Goal: Task Accomplishment & Management: Use online tool/utility

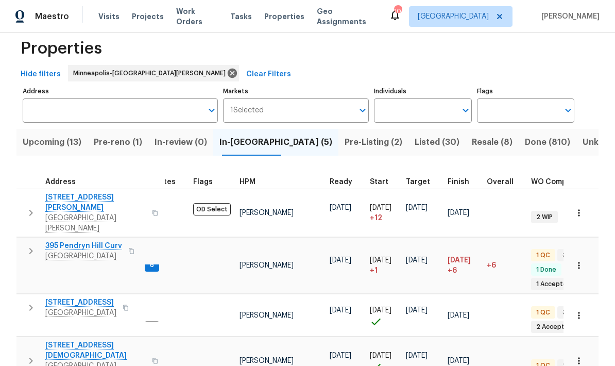
scroll to position [41, 0]
click at [345, 135] on span "Pre-Listing (2)" at bounding box center [374, 142] width 58 height 14
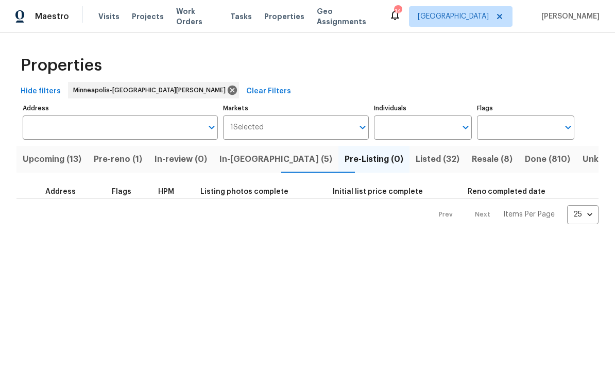
click at [345, 163] on span "Pre-Listing (0)" at bounding box center [374, 159] width 59 height 14
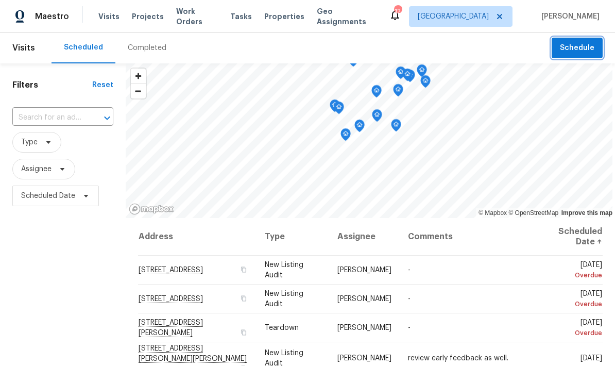
click at [585, 42] on span "Schedule" at bounding box center [577, 48] width 35 height 13
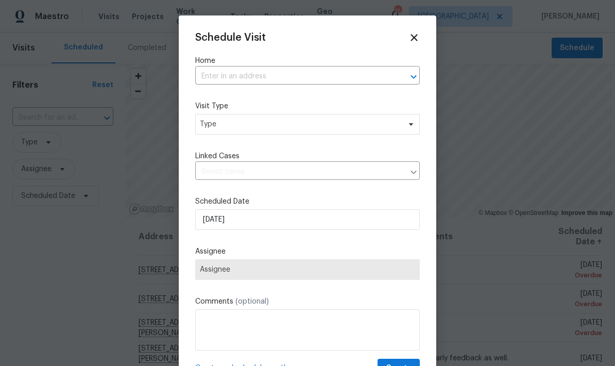
click at [244, 79] on input "text" at bounding box center [293, 76] width 196 height 16
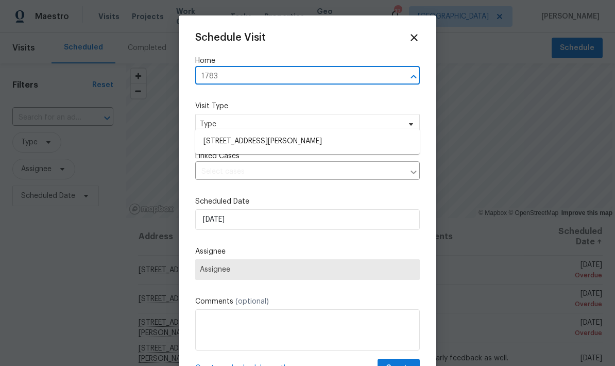
type input "17837"
click at [263, 133] on li "[STREET_ADDRESS][PERSON_NAME]" at bounding box center [307, 142] width 225 height 18
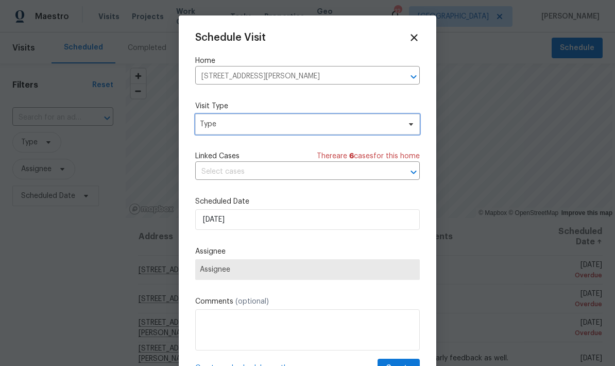
click at [256, 129] on span "Type" at bounding box center [300, 124] width 200 height 10
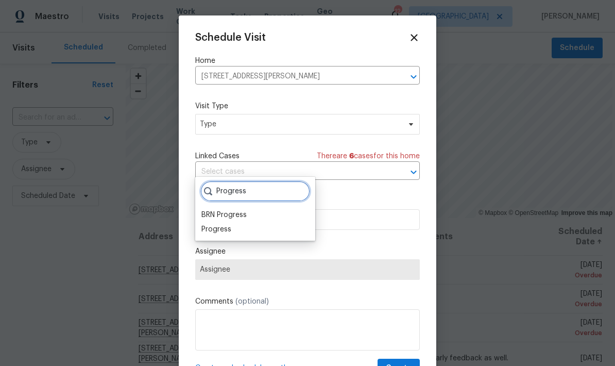
type input "Progress"
click at [228, 224] on div "Progress" at bounding box center [216, 229] width 30 height 10
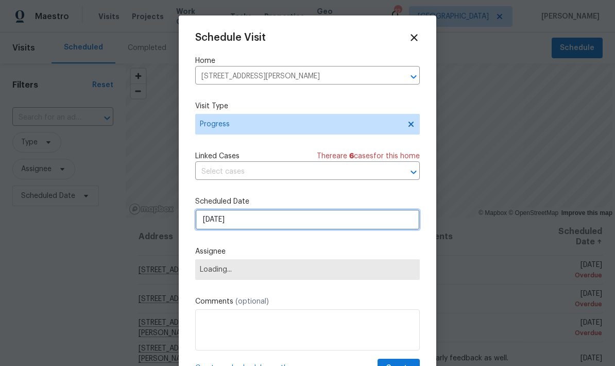
click at [263, 224] on input "[DATE]" at bounding box center [307, 219] width 225 height 21
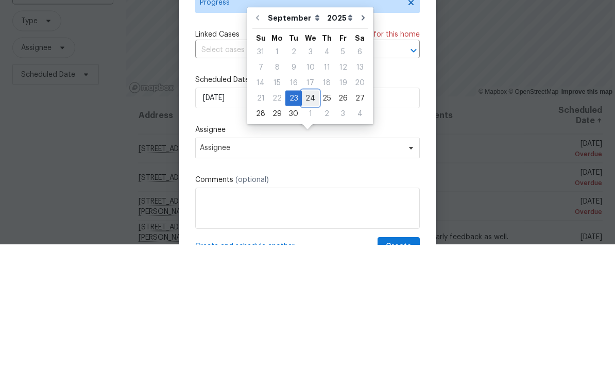
click at [309, 212] on div "24" at bounding box center [310, 219] width 17 height 14
type input "[DATE]"
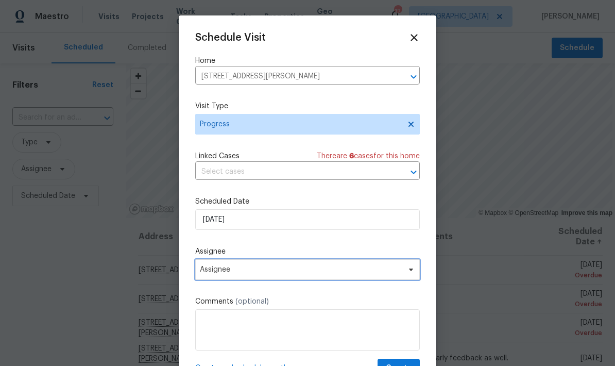
click at [265, 265] on span "Assignee" at bounding box center [307, 269] width 225 height 21
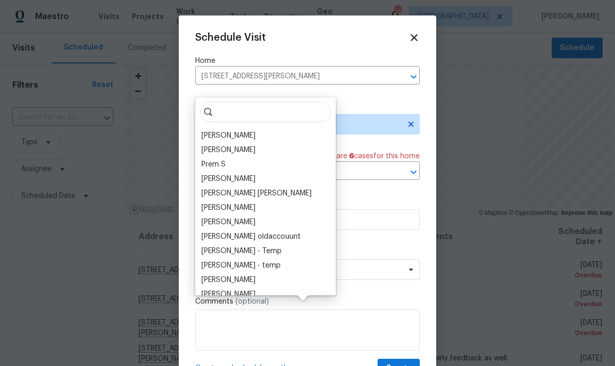
click at [219, 130] on div "[PERSON_NAME]" at bounding box center [228, 135] width 54 height 10
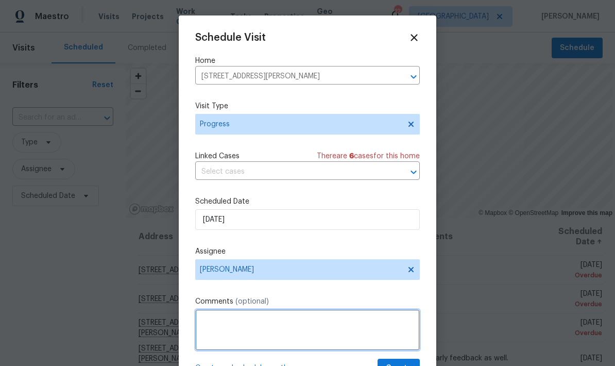
click at [242, 324] on textarea at bounding box center [307, 329] width 225 height 41
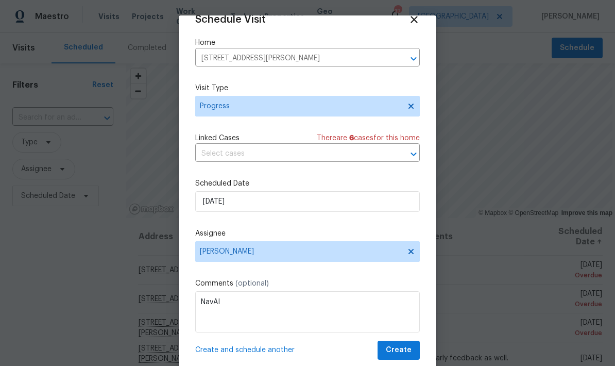
scroll to position [20, 0]
type textarea "NavAI"
click at [408, 351] on span "Create" at bounding box center [399, 349] width 26 height 13
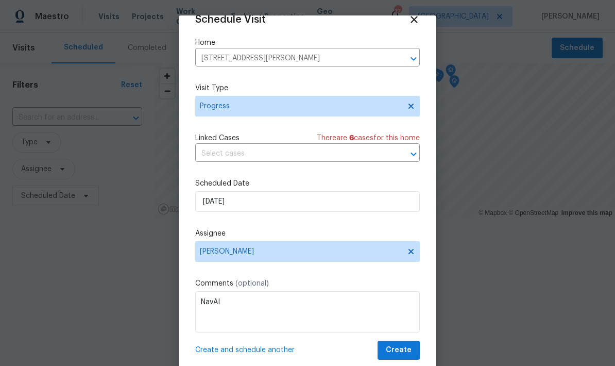
scroll to position [0, 0]
